Goal: Information Seeking & Learning: Check status

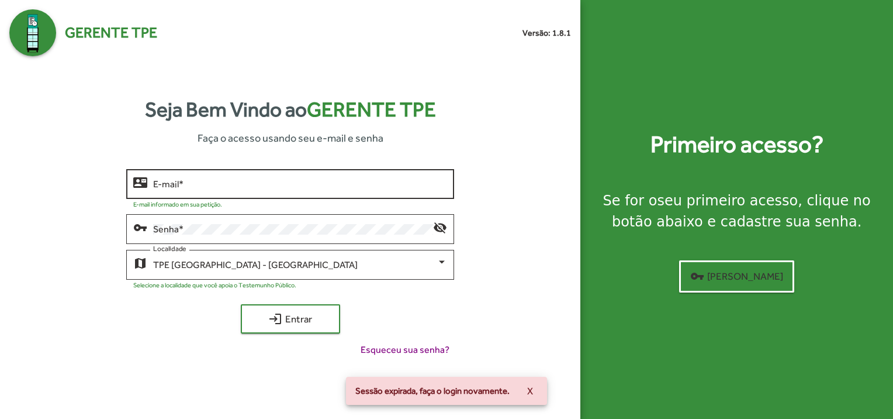
click at [161, 188] on input "E-mail *" at bounding box center [300, 184] width 294 height 11
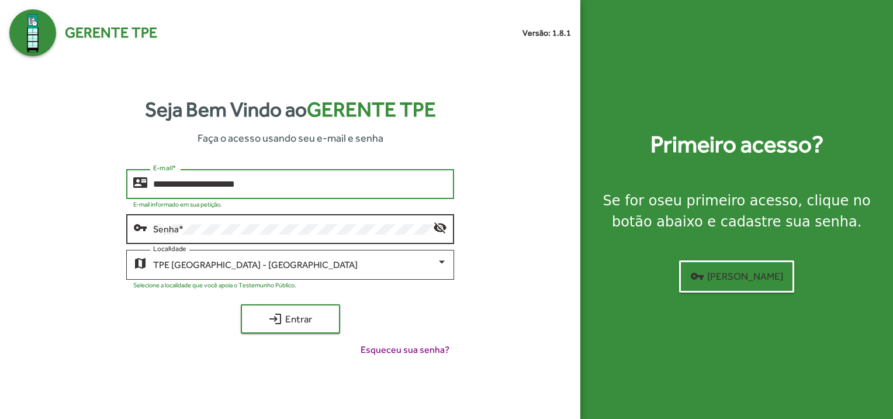
type input "**********"
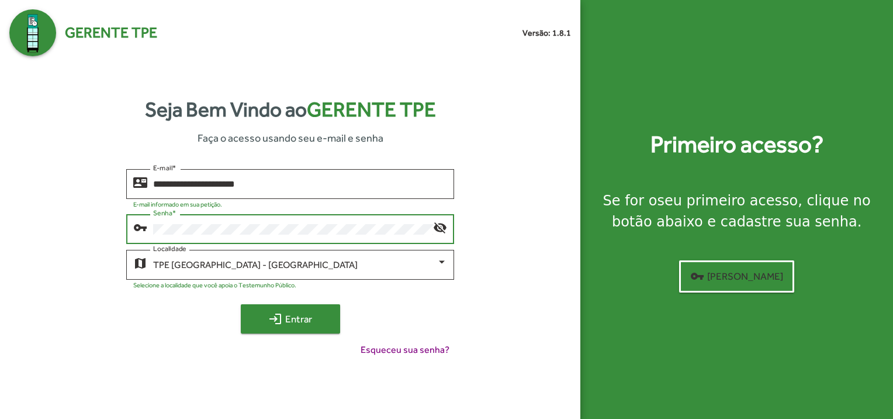
click at [278, 325] on span "login Entrar" at bounding box center [290, 318] width 78 height 21
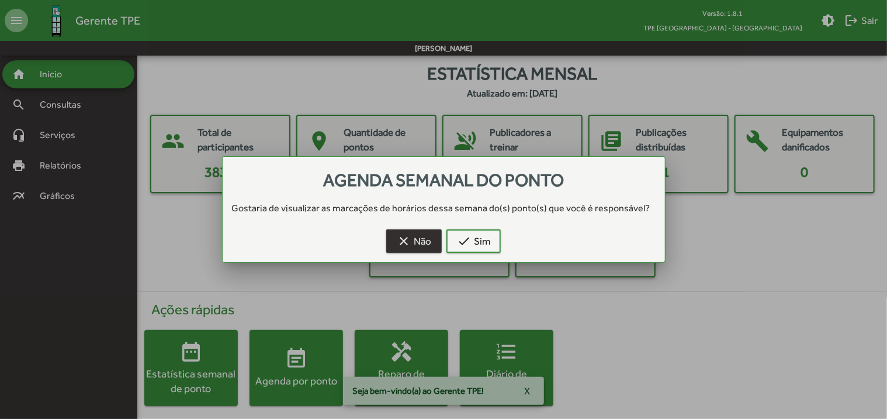
click at [400, 235] on mat-icon "clear" at bounding box center [404, 241] width 14 height 14
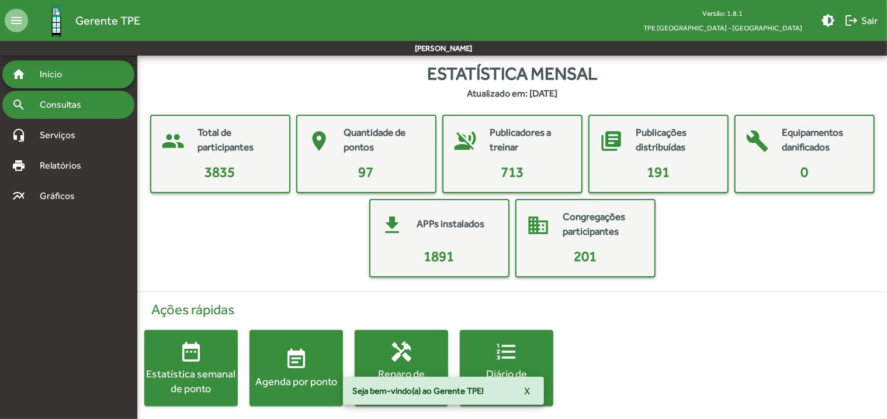
click at [84, 110] on span "Consultas" at bounding box center [65, 105] width 64 height 14
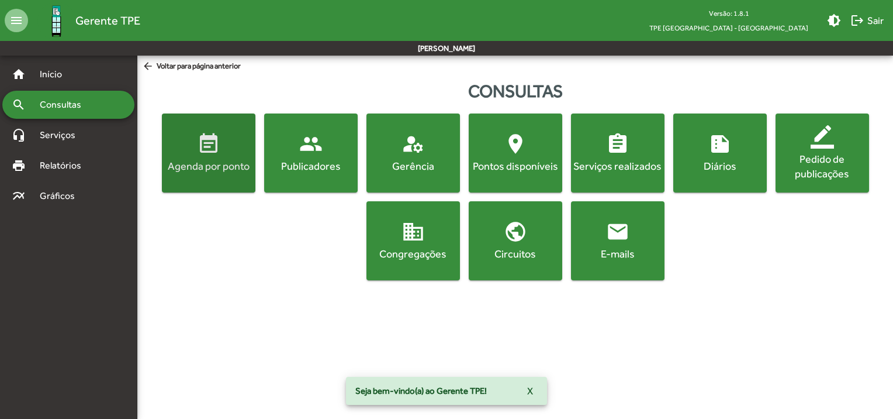
click at [217, 170] on div "Agenda por ponto" at bounding box center [208, 165] width 89 height 15
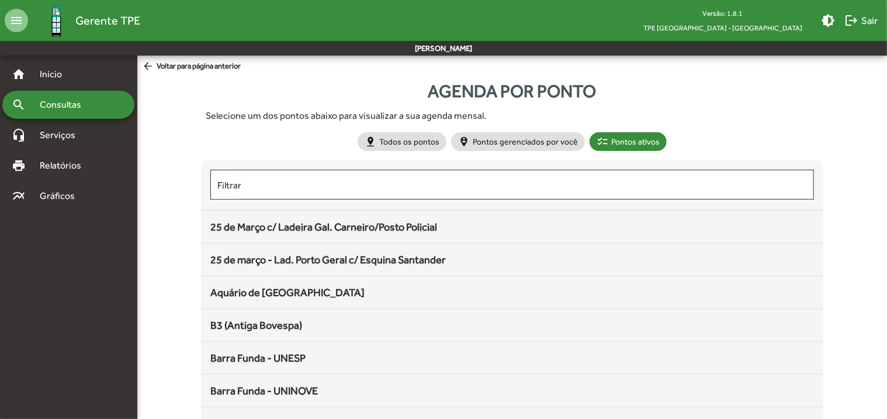
click at [78, 103] on span "Consultas" at bounding box center [65, 105] width 64 height 14
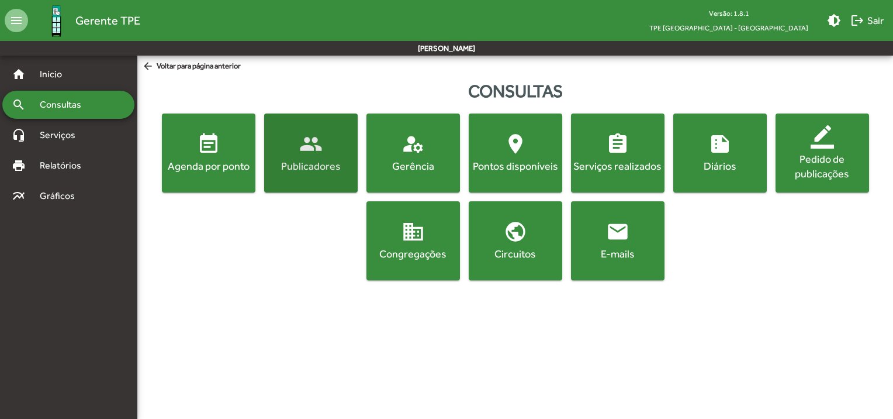
click at [309, 163] on div "Publicadores" at bounding box center [311, 165] width 89 height 15
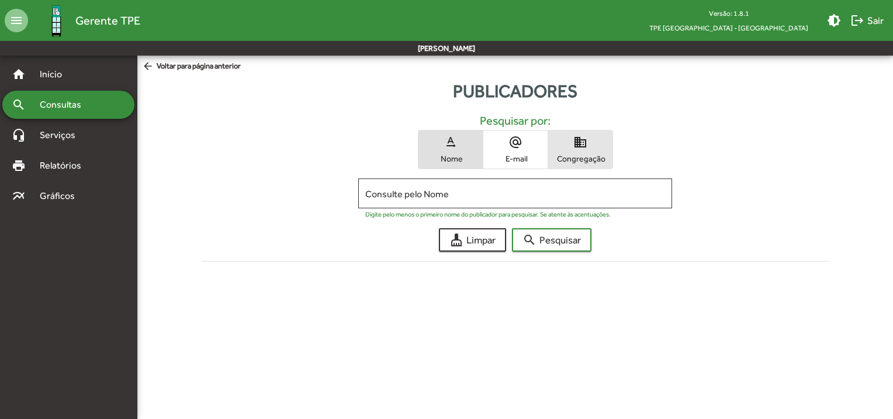
click at [577, 156] on span "Congregação" at bounding box center [580, 158] width 58 height 11
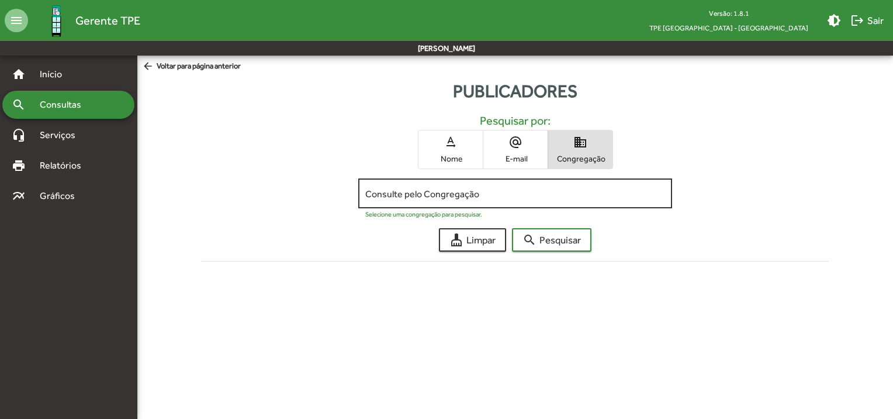
click at [498, 194] on input "Consulte pelo Congregação" at bounding box center [515, 193] width 300 height 11
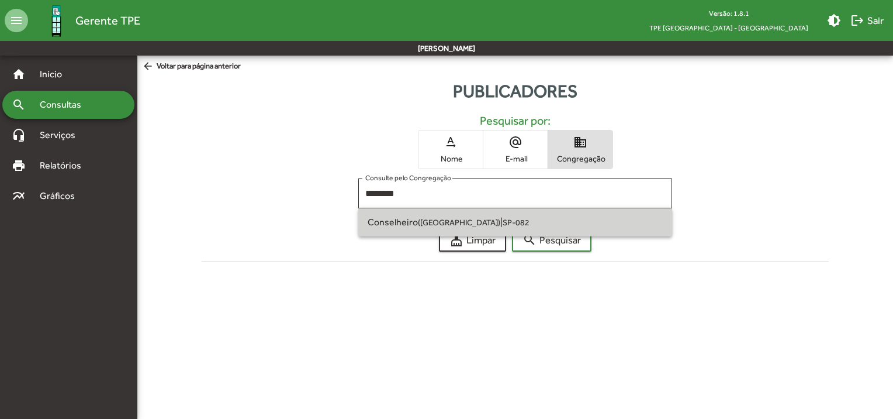
click at [503, 217] on small "SP-082" at bounding box center [516, 221] width 27 height 9
type input "**********"
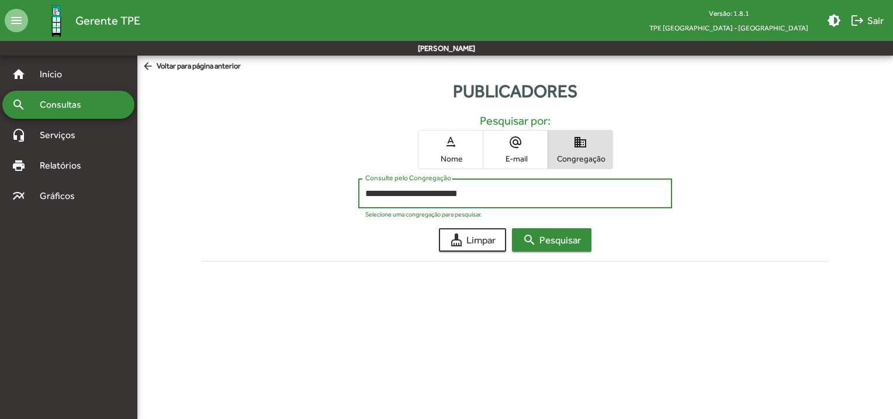
click at [540, 238] on span "search Pesquisar" at bounding box center [552, 239] width 58 height 21
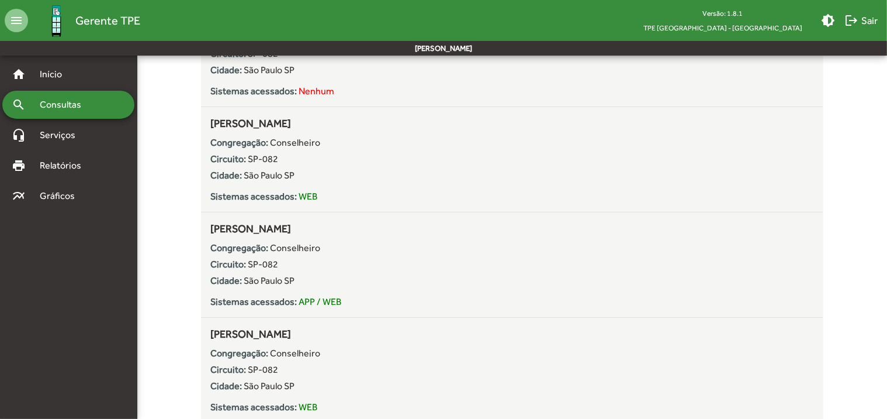
scroll to position [2221, 0]
